Goal: Use online tool/utility: Utilize a website feature to perform a specific function

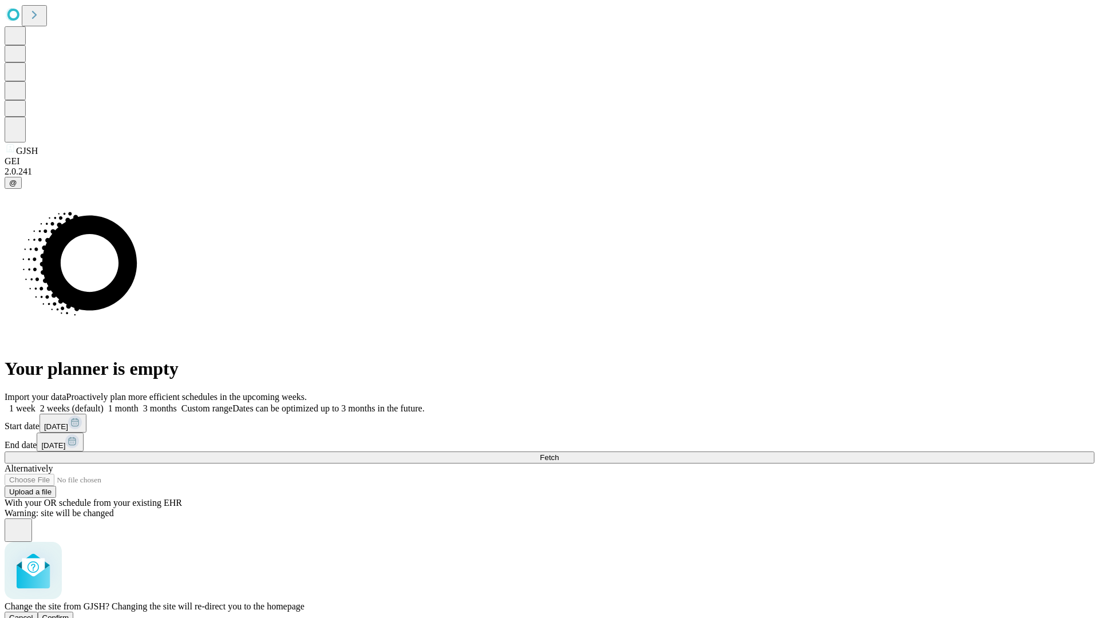
click at [69, 613] on span "Confirm" at bounding box center [55, 617] width 27 height 9
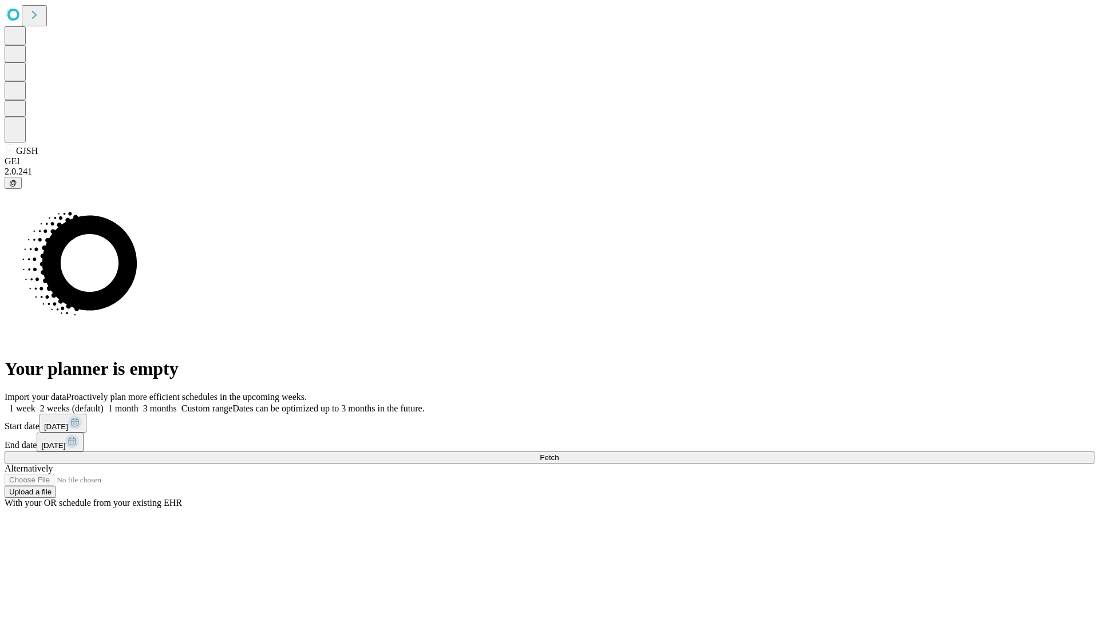
click at [35, 403] on label "1 week" at bounding box center [20, 408] width 31 height 10
click at [559, 453] on span "Fetch" at bounding box center [549, 457] width 19 height 9
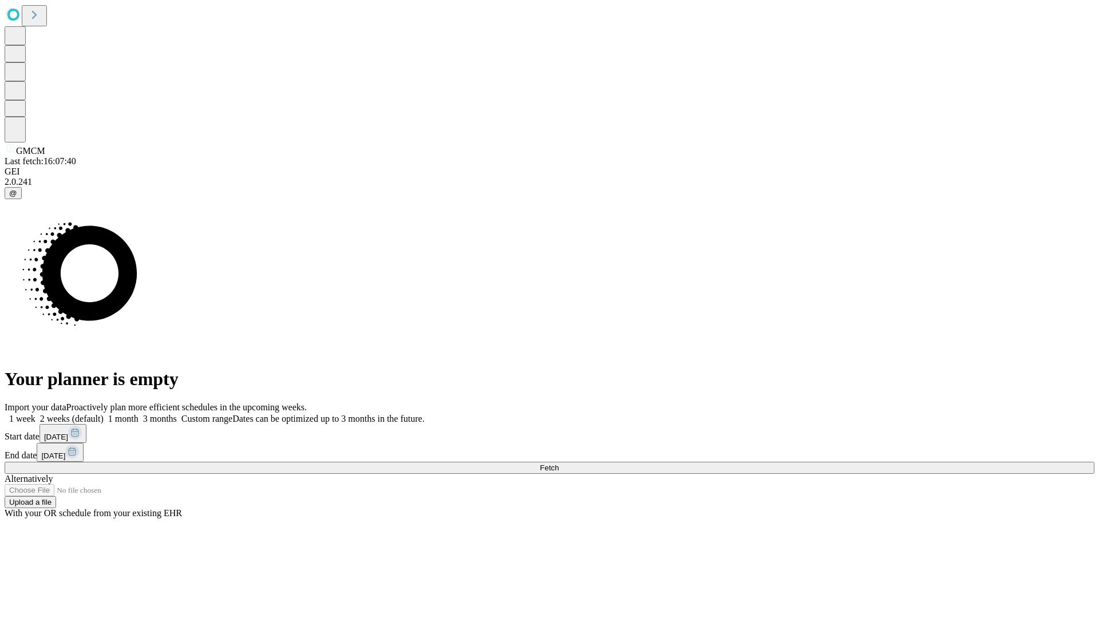
click at [35, 414] on label "1 week" at bounding box center [20, 419] width 31 height 10
click at [559, 464] on span "Fetch" at bounding box center [549, 468] width 19 height 9
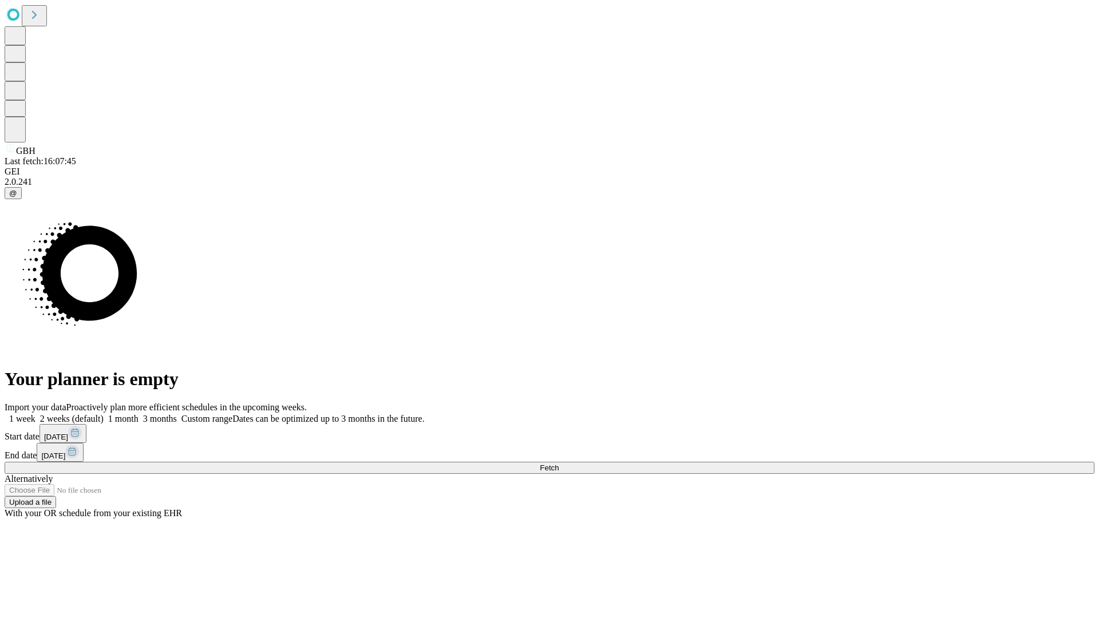
click at [559, 464] on span "Fetch" at bounding box center [549, 468] width 19 height 9
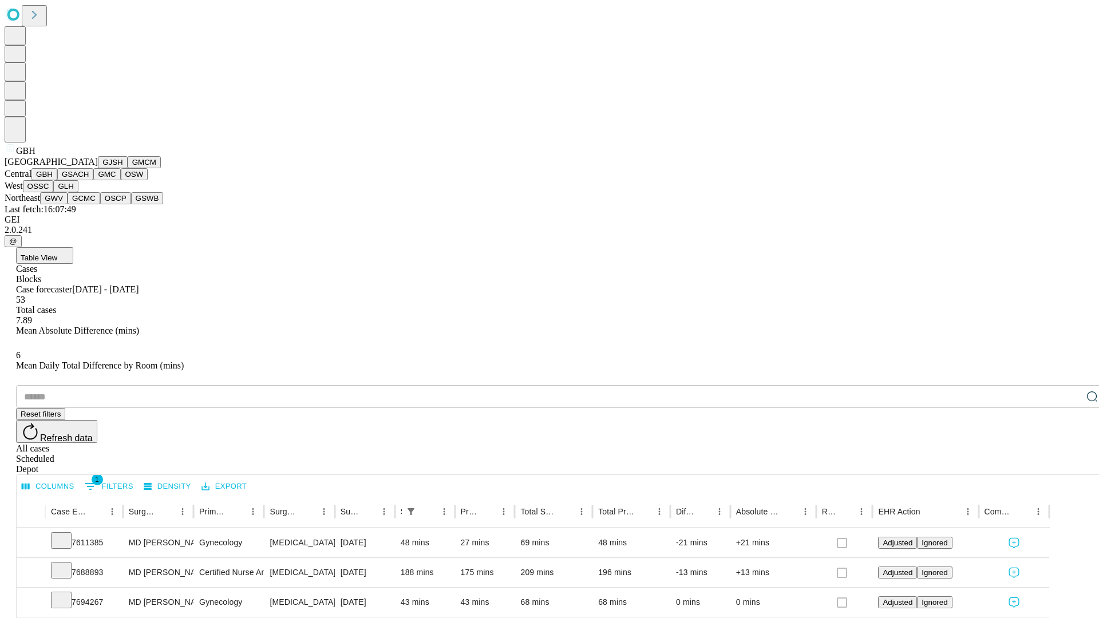
click at [89, 180] on button "GSACH" at bounding box center [75, 174] width 36 height 12
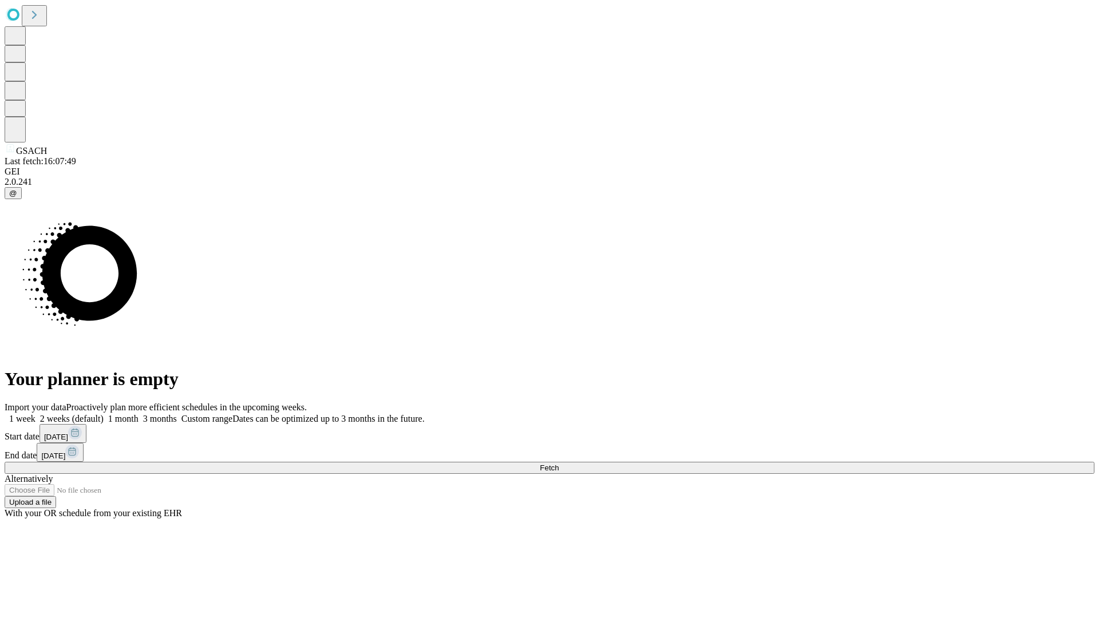
click at [35, 414] on label "1 week" at bounding box center [20, 419] width 31 height 10
click at [559, 464] on span "Fetch" at bounding box center [549, 468] width 19 height 9
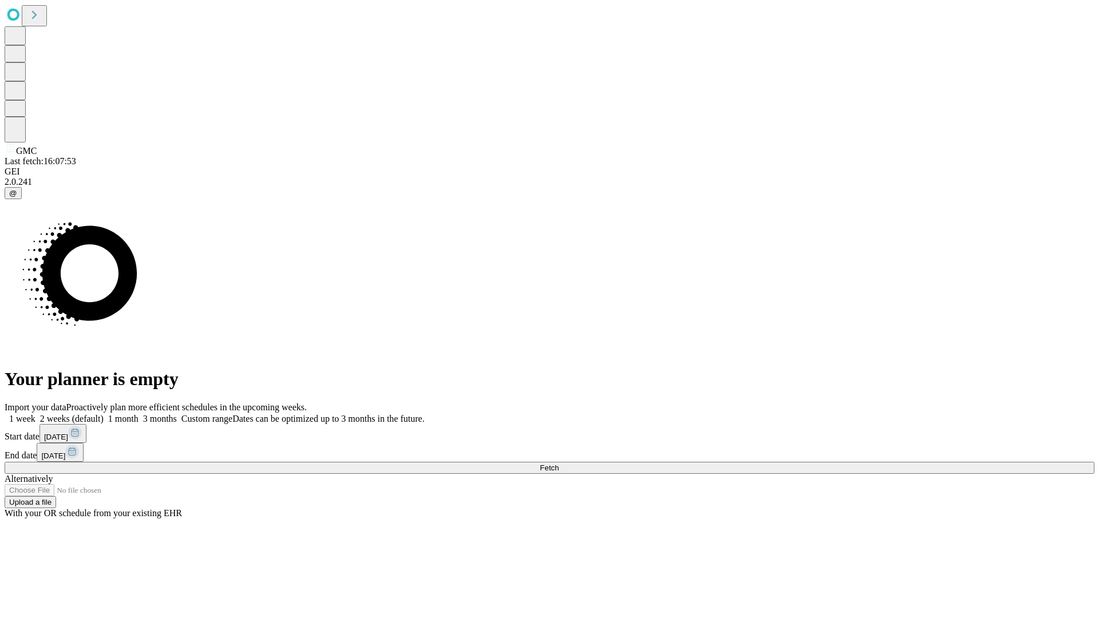
click at [35, 414] on label "1 week" at bounding box center [20, 419] width 31 height 10
click at [559, 464] on span "Fetch" at bounding box center [549, 468] width 19 height 9
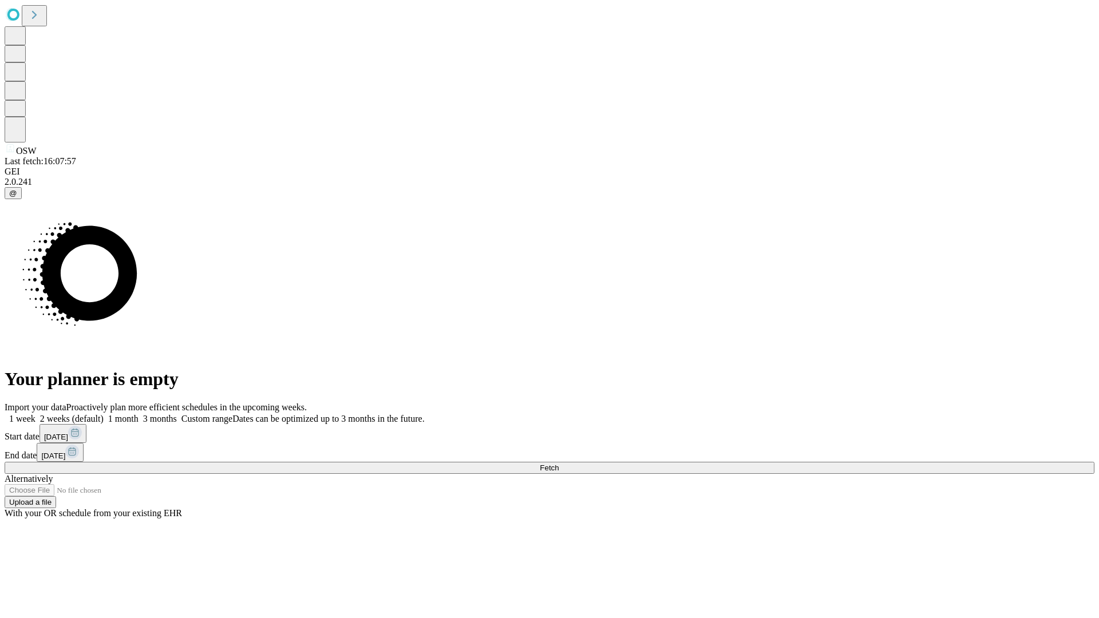
click at [35, 414] on label "1 week" at bounding box center [20, 419] width 31 height 10
click at [559, 464] on span "Fetch" at bounding box center [549, 468] width 19 height 9
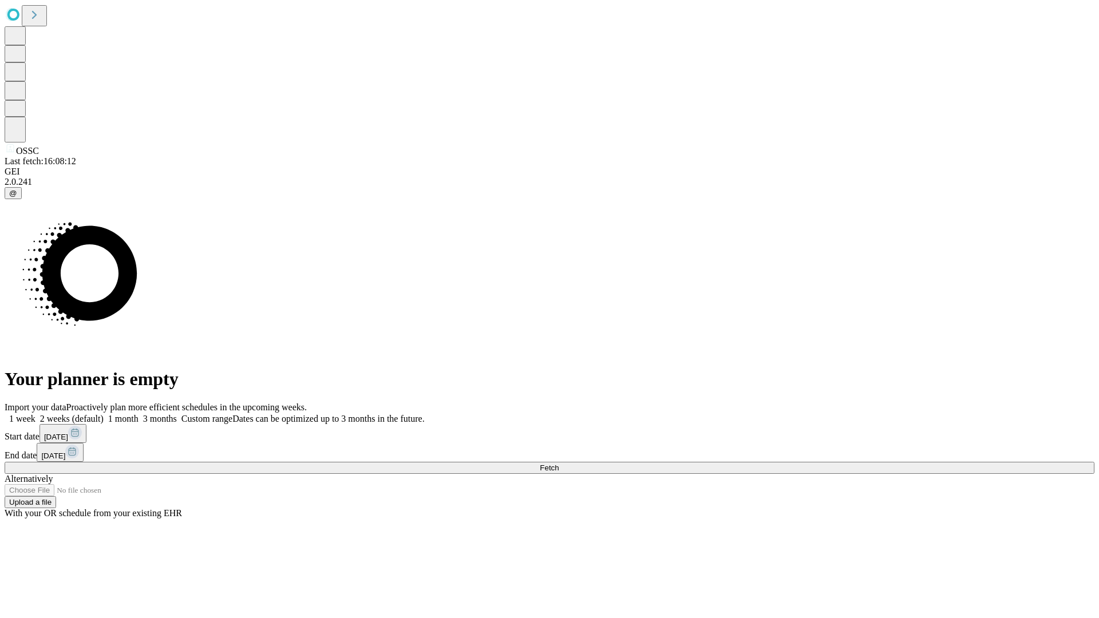
click at [35, 414] on label "1 week" at bounding box center [20, 419] width 31 height 10
click at [559, 464] on span "Fetch" at bounding box center [549, 468] width 19 height 9
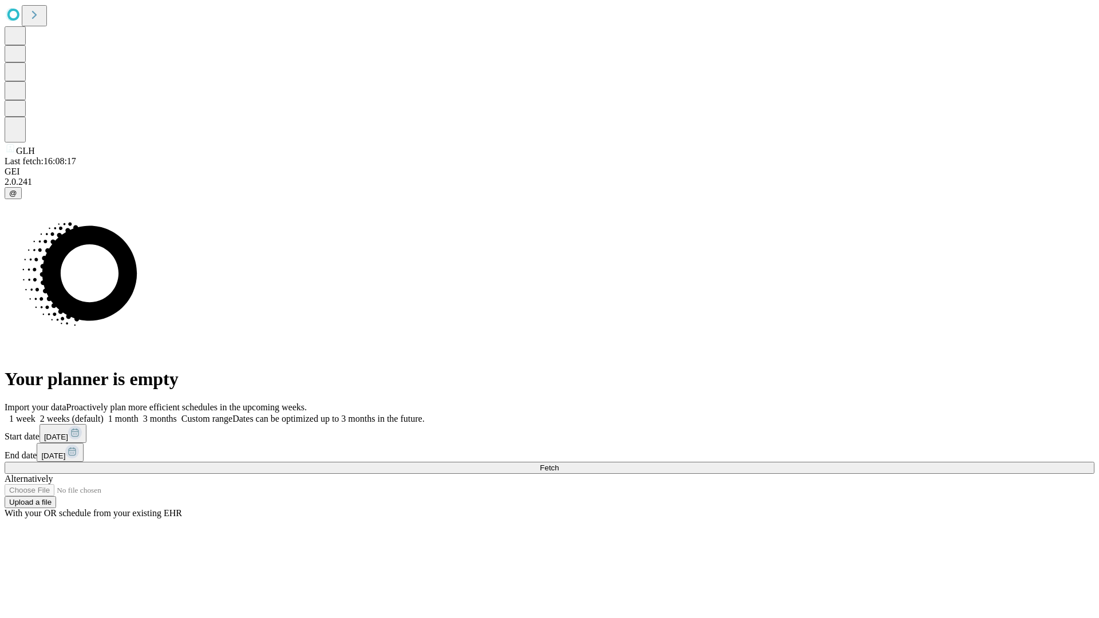
click at [559, 464] on span "Fetch" at bounding box center [549, 468] width 19 height 9
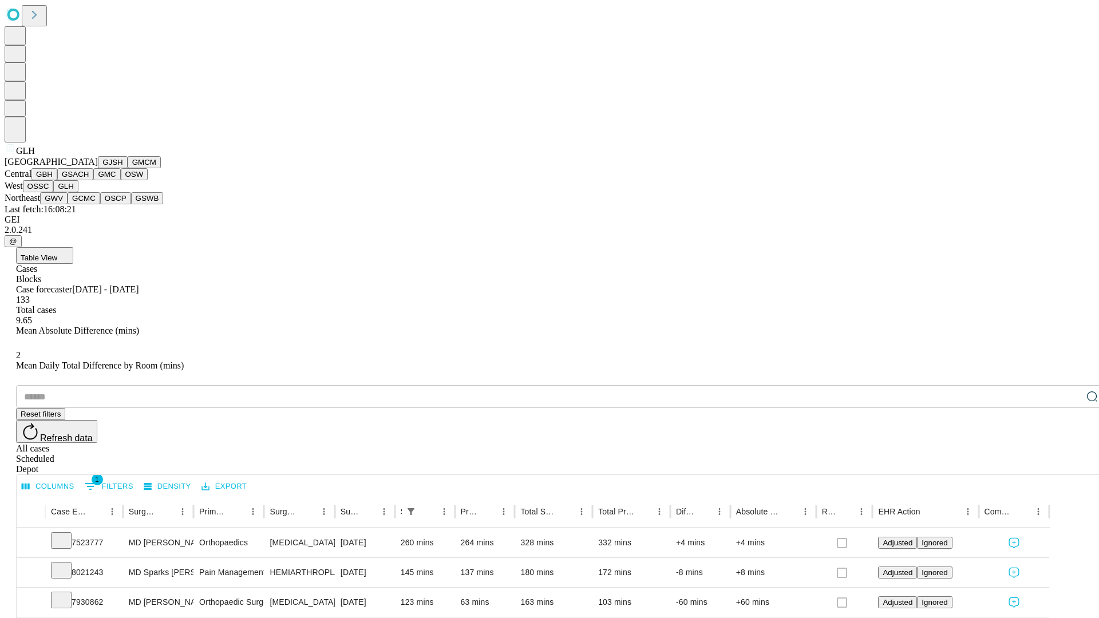
click at [68, 204] on button "GWV" at bounding box center [53, 198] width 27 height 12
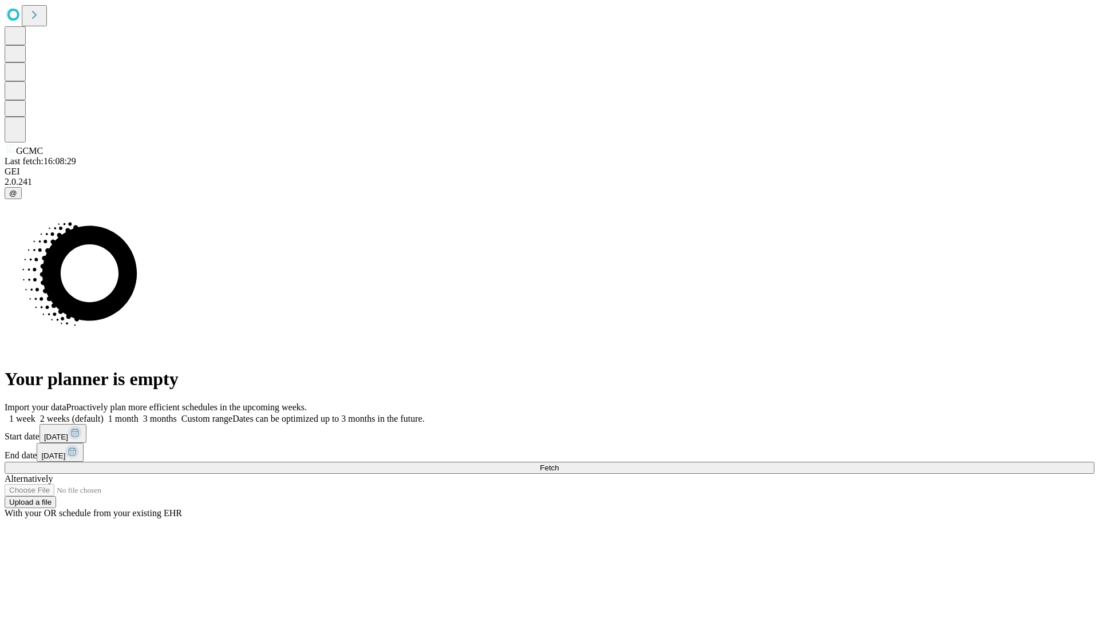
click at [35, 414] on label "1 week" at bounding box center [20, 419] width 31 height 10
click at [559, 464] on span "Fetch" at bounding box center [549, 468] width 19 height 9
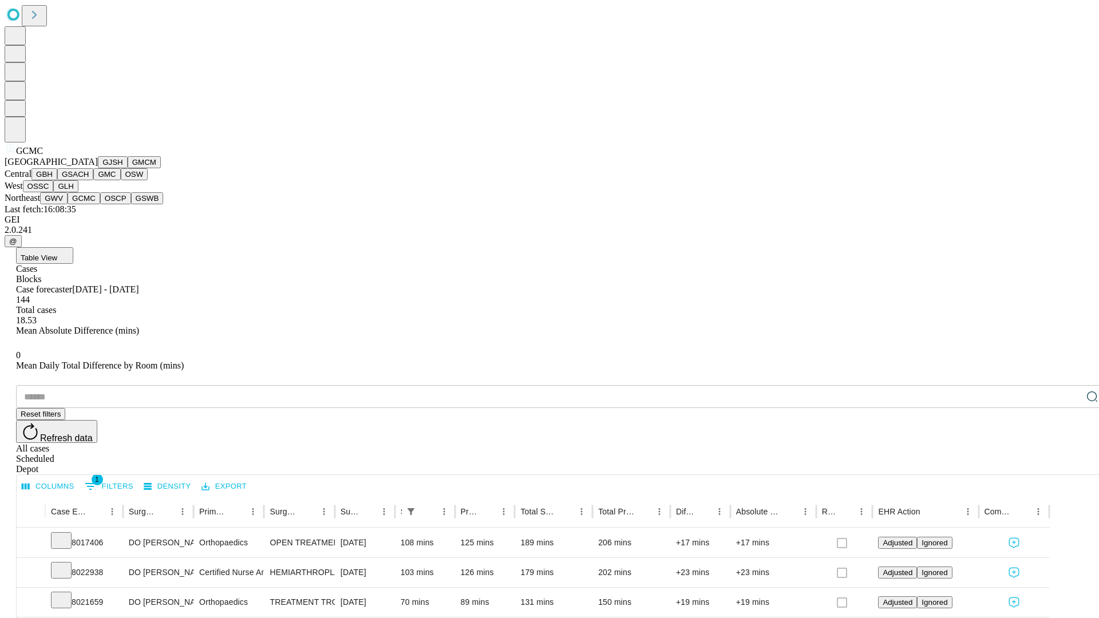
click at [100, 204] on button "OSCP" at bounding box center [115, 198] width 31 height 12
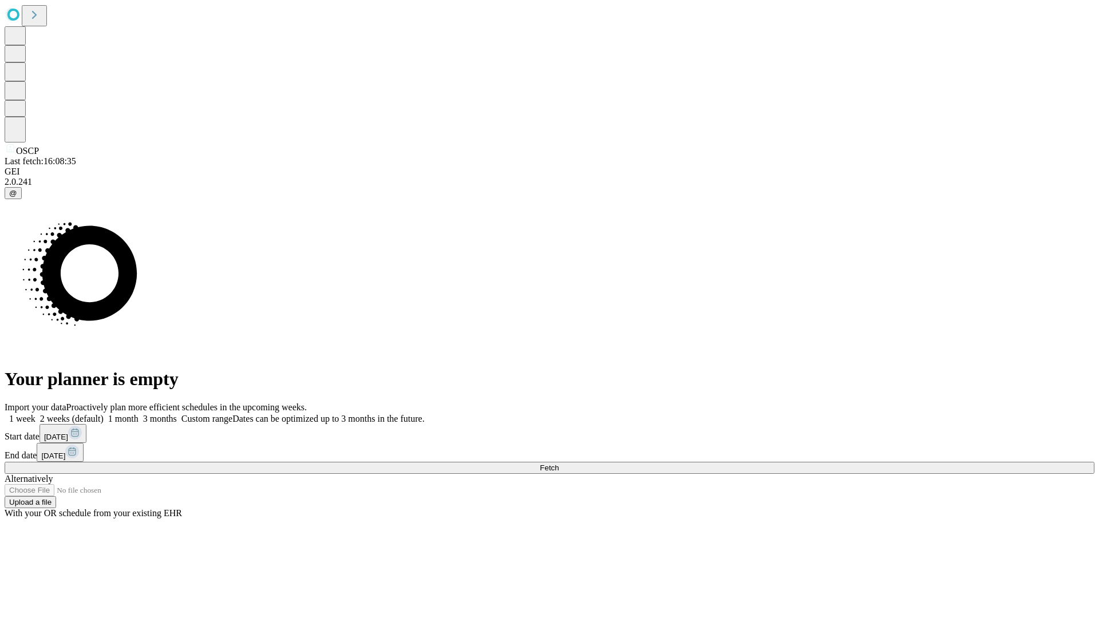
click at [35, 414] on label "1 week" at bounding box center [20, 419] width 31 height 10
click at [559, 464] on span "Fetch" at bounding box center [549, 468] width 19 height 9
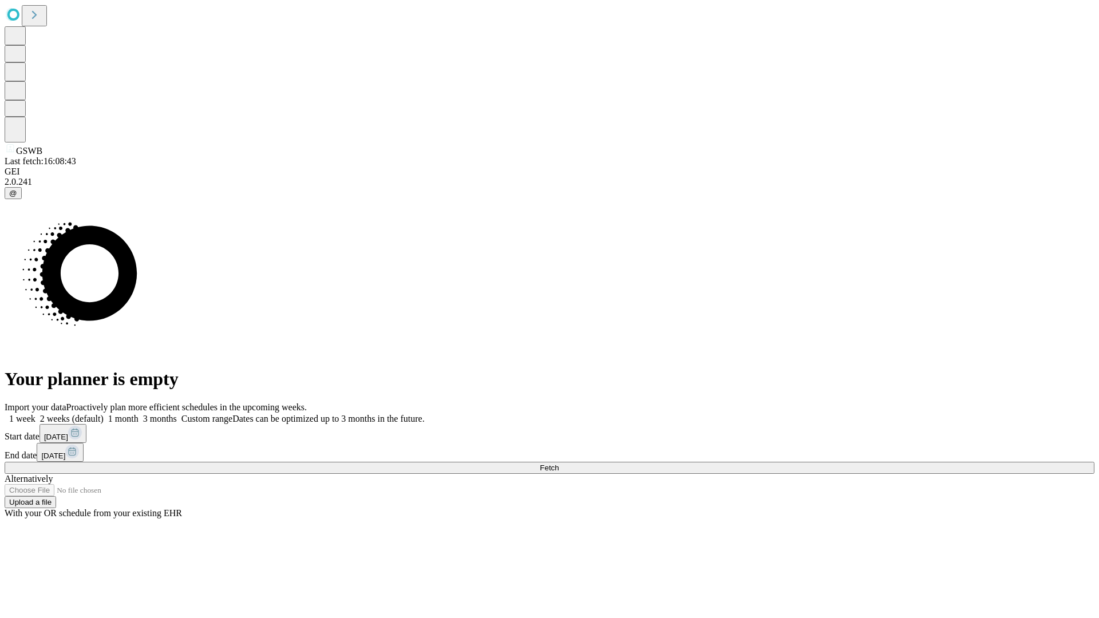
click at [35, 414] on label "1 week" at bounding box center [20, 419] width 31 height 10
click at [559, 464] on span "Fetch" at bounding box center [549, 468] width 19 height 9
